Goal: Check status: Check status

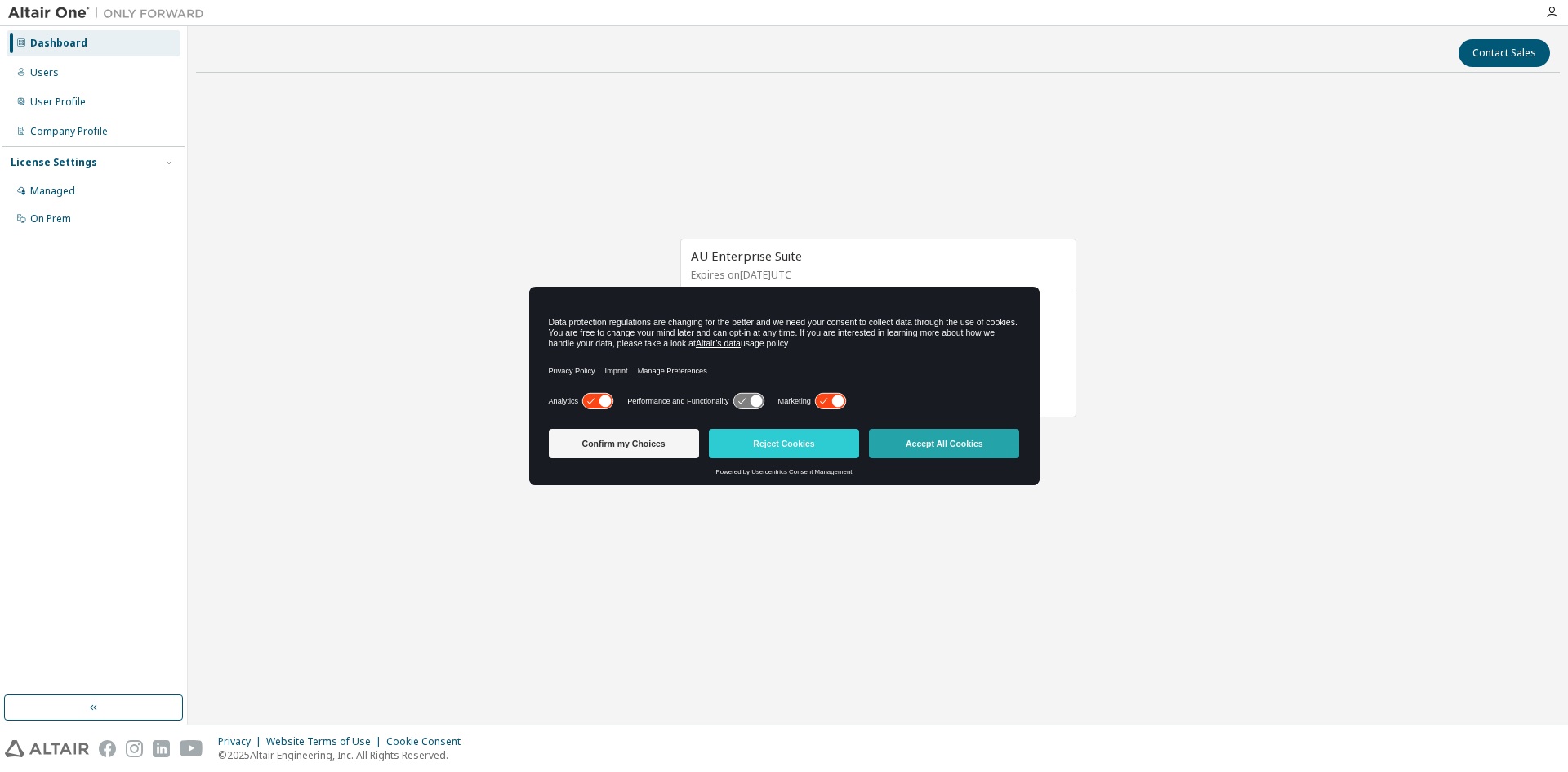
click at [948, 446] on button "Accept All Cookies" at bounding box center [945, 444] width 150 height 30
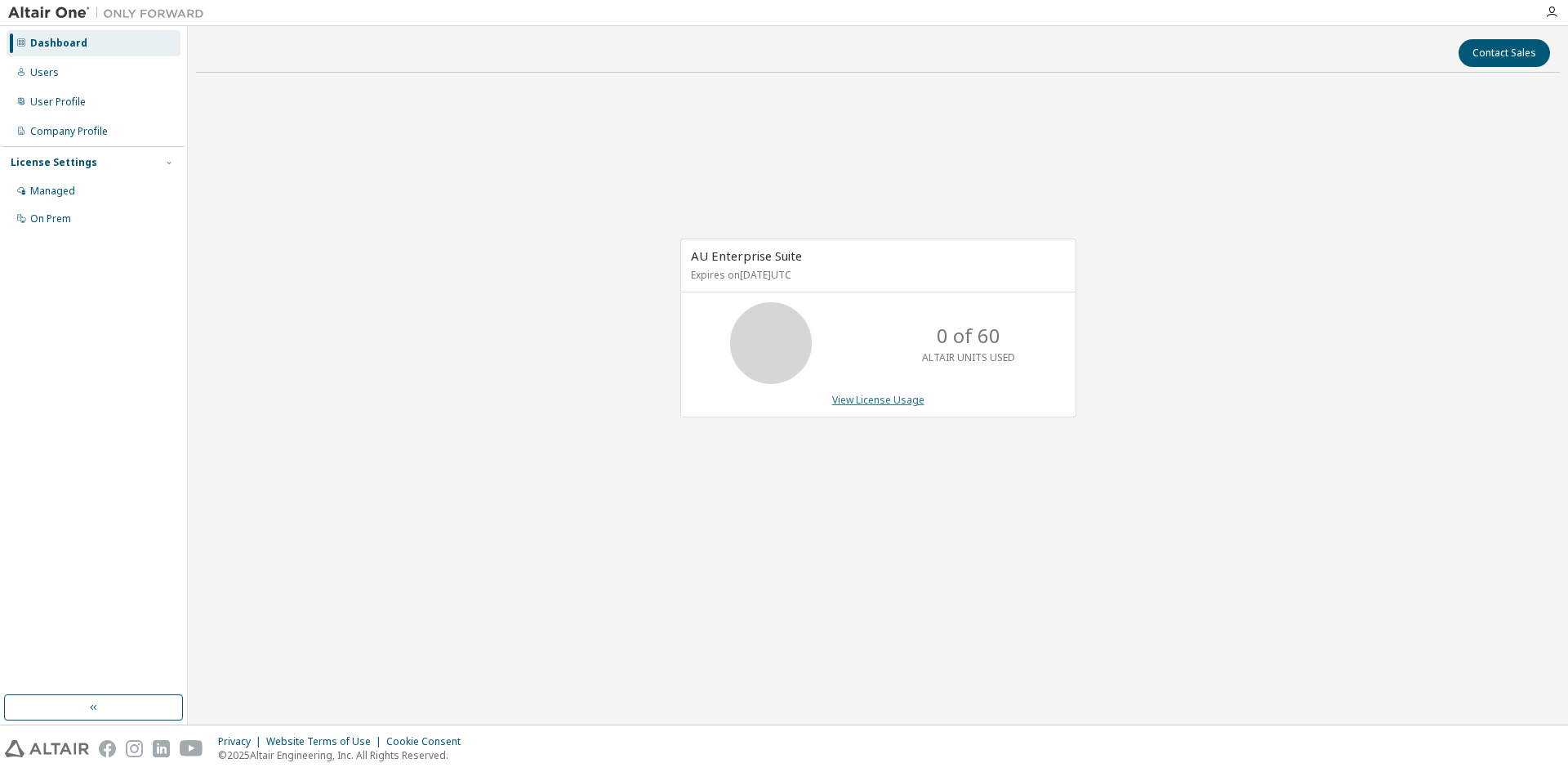
click at [889, 405] on link "View License Usage" at bounding box center [878, 399] width 92 height 14
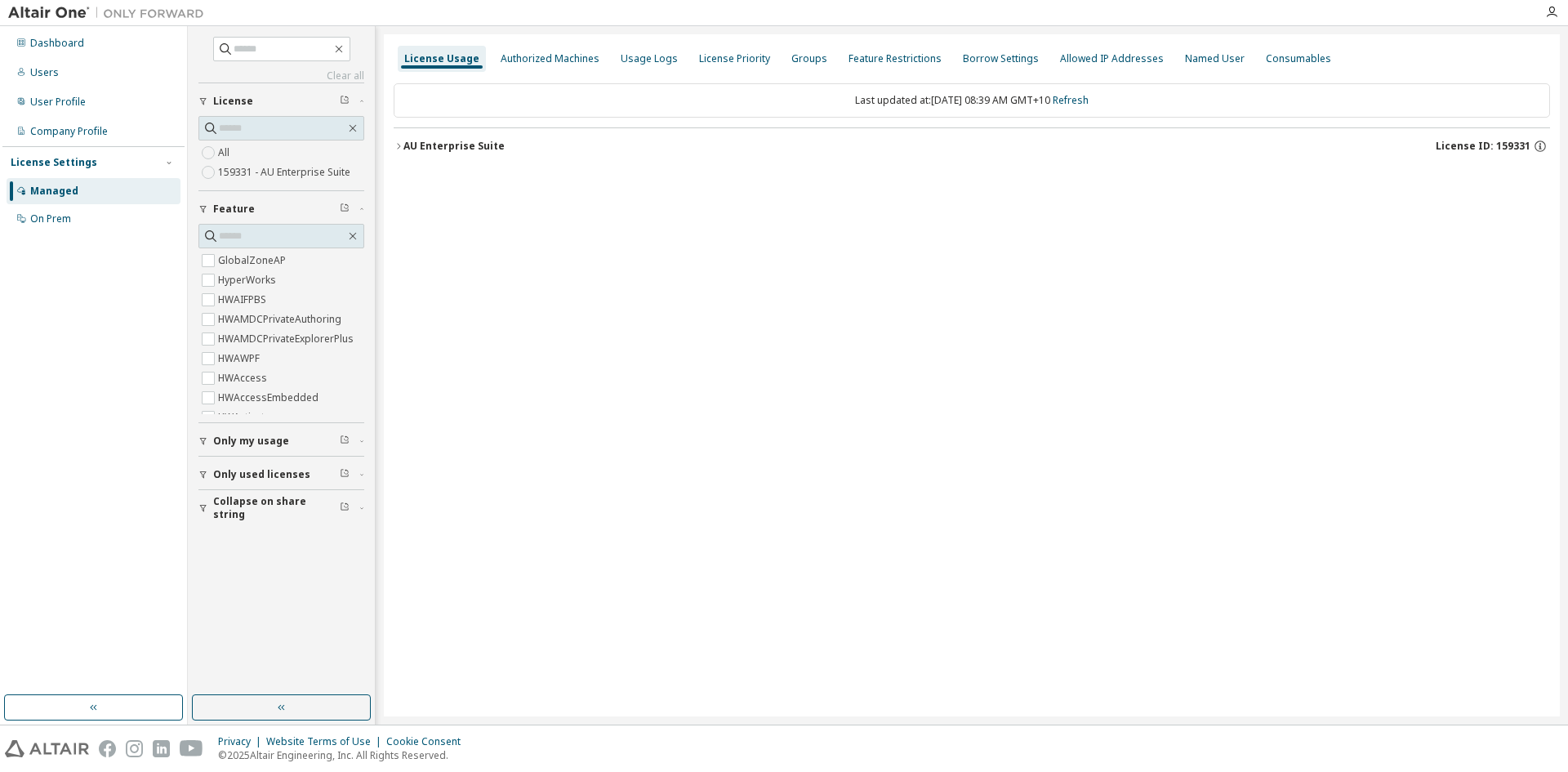
click at [396, 150] on icon "button" at bounding box center [399, 146] width 10 height 10
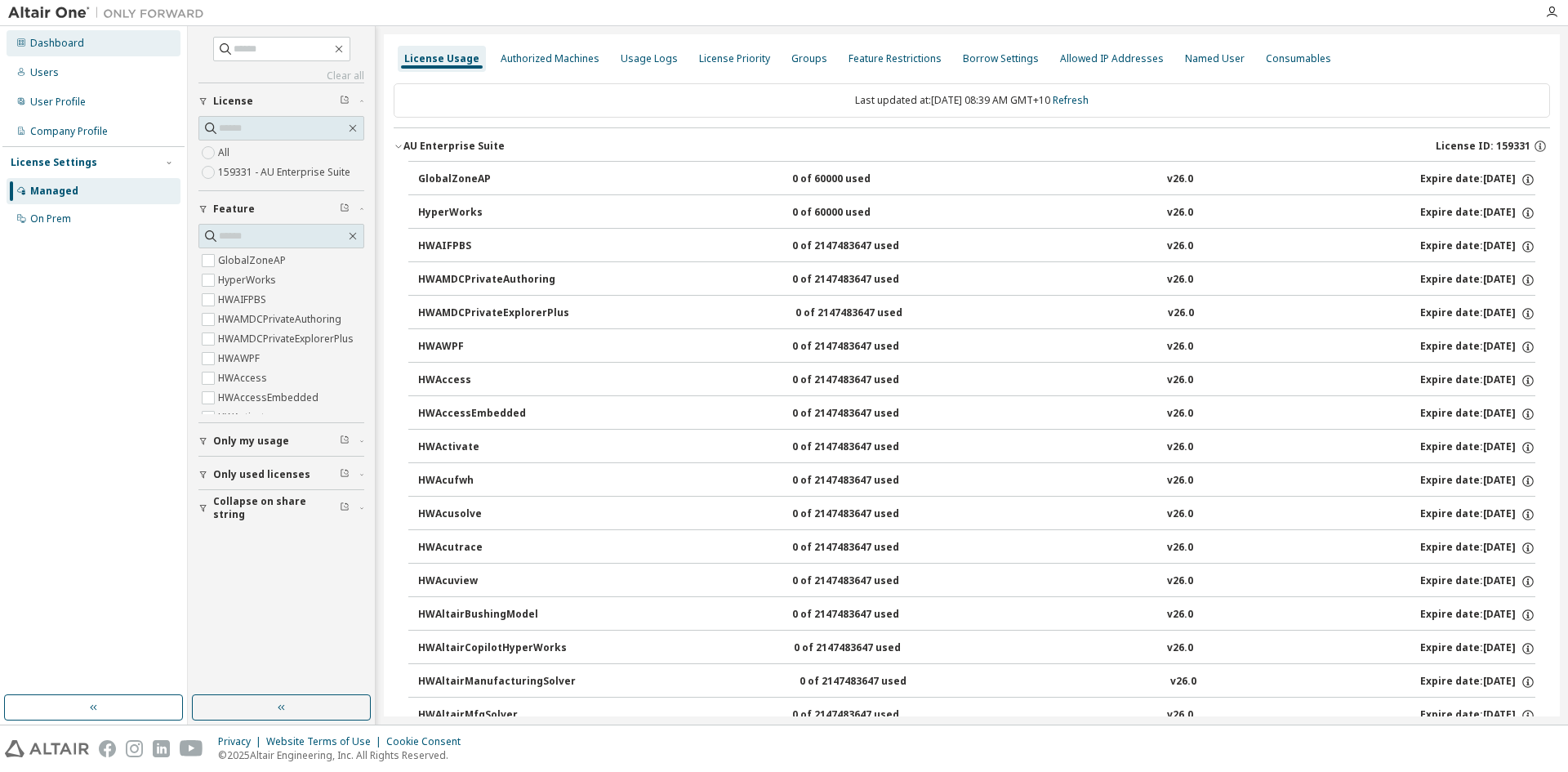
click at [78, 47] on div "Dashboard" at bounding box center [58, 44] width 54 height 13
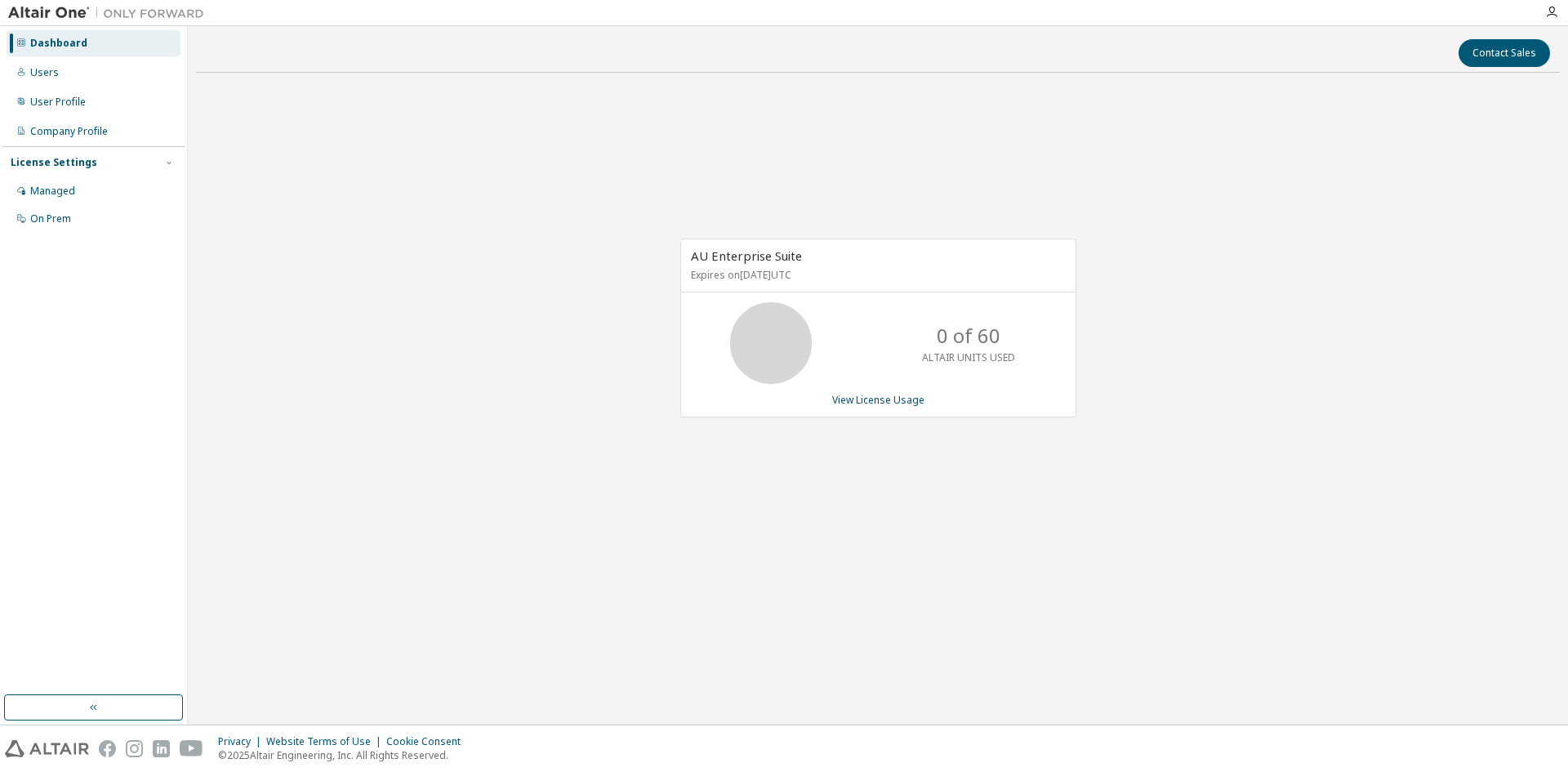
click at [54, 15] on img at bounding box center [111, 13] width 204 height 17
